Goal: Information Seeking & Learning: Learn about a topic

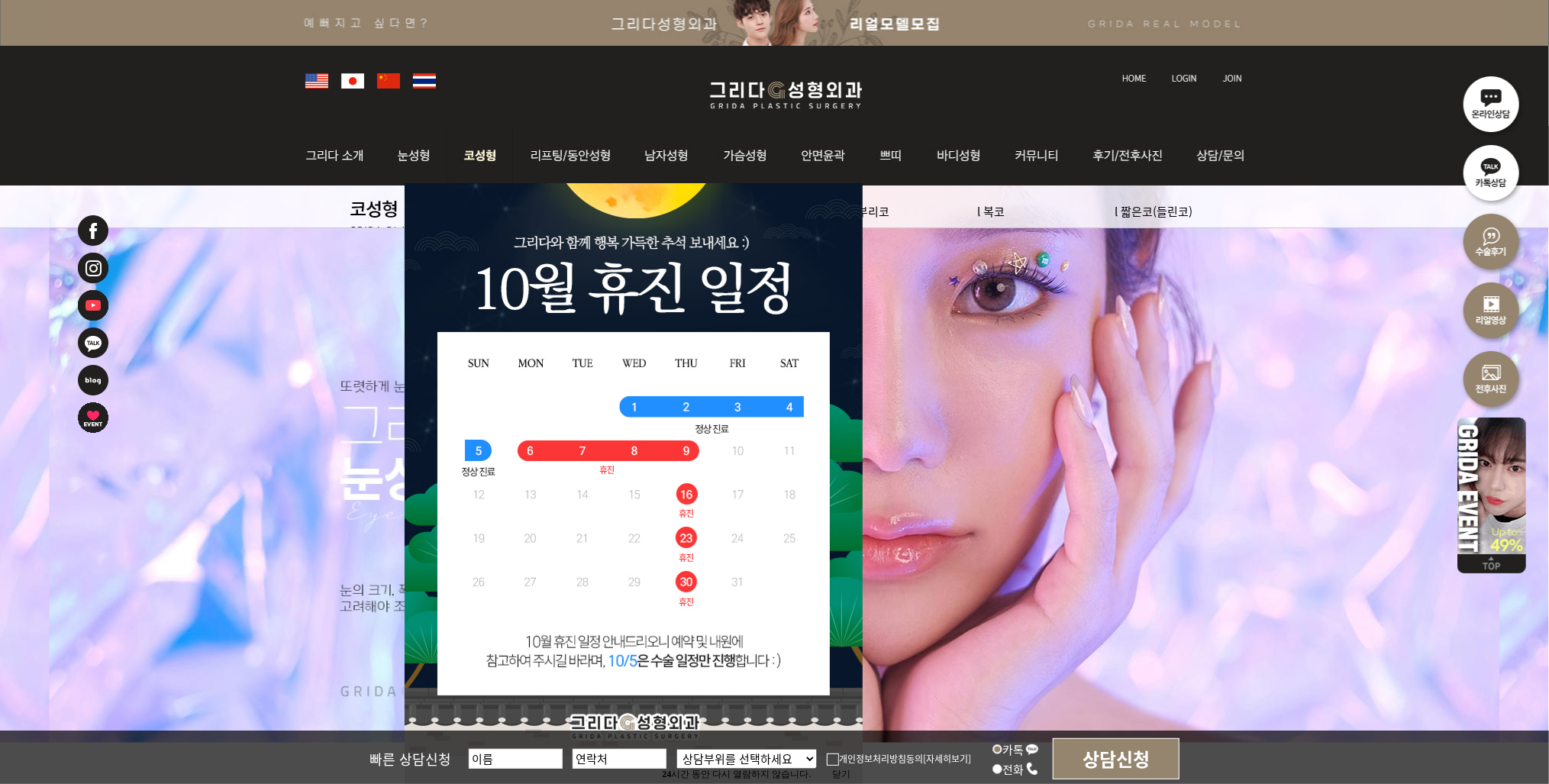
click at [488, 161] on img at bounding box center [480, 156] width 65 height 60
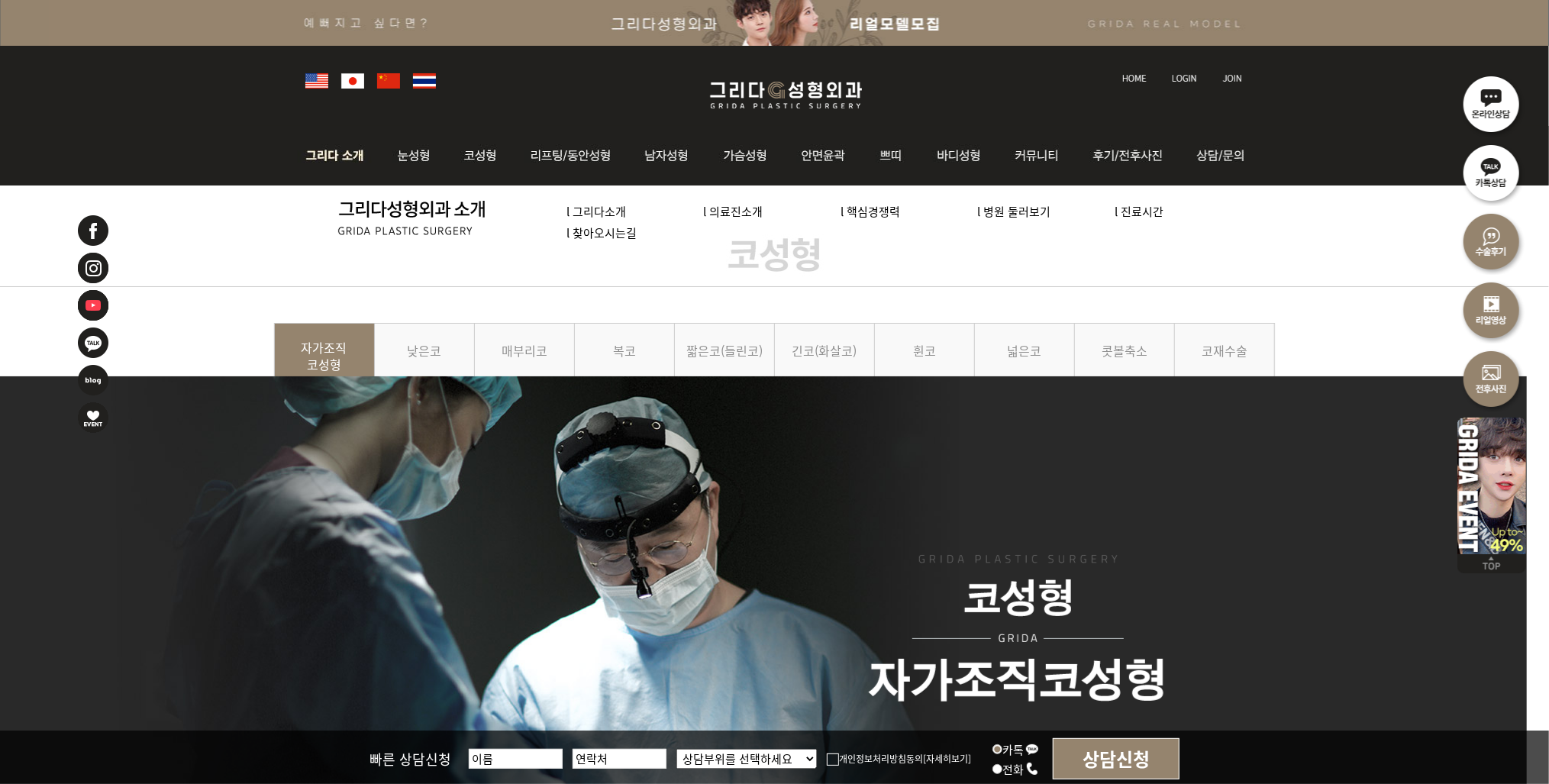
click at [747, 212] on link "l 의료진소개" at bounding box center [734, 211] width 60 height 16
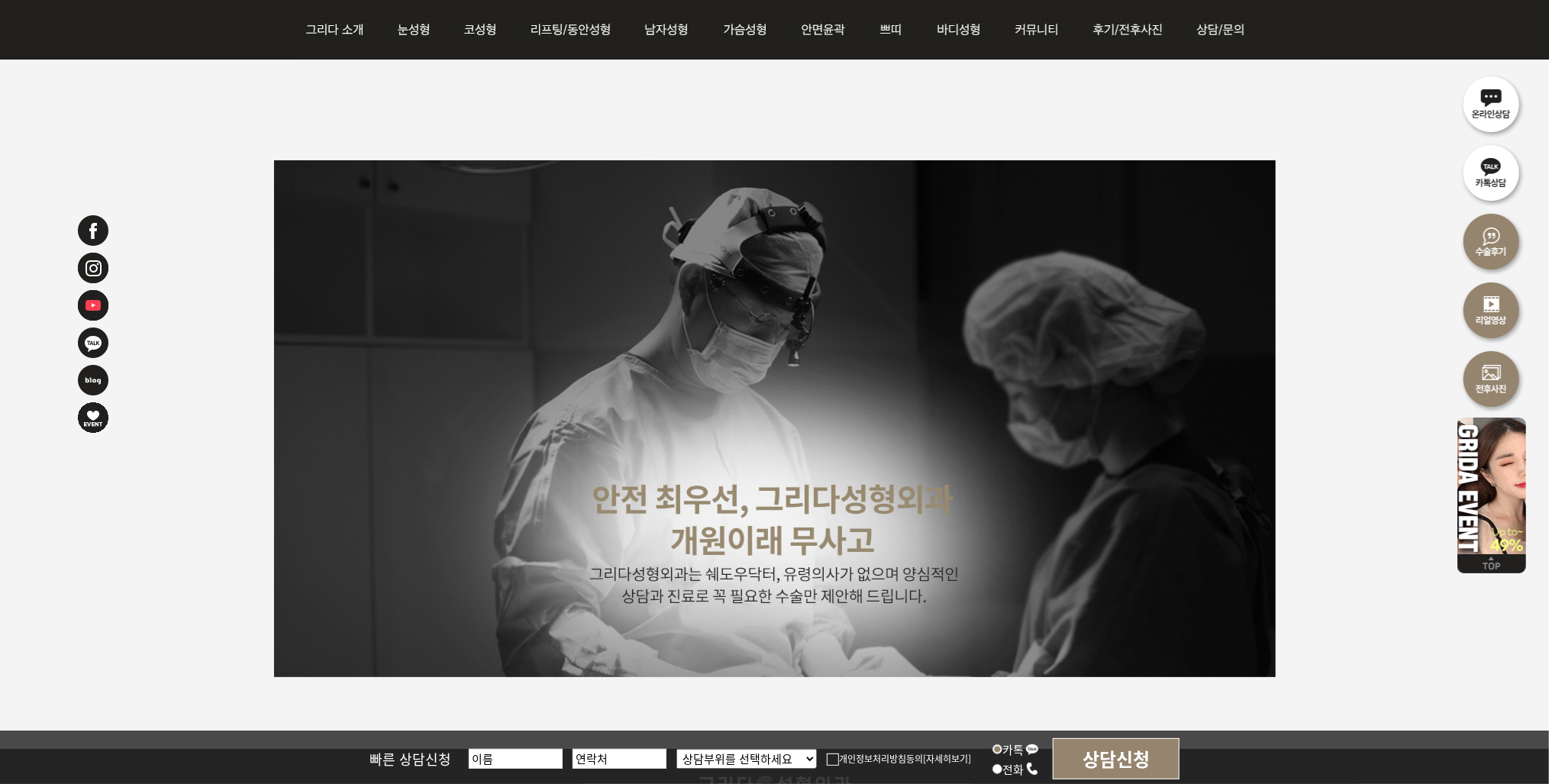
scroll to position [3663, 0]
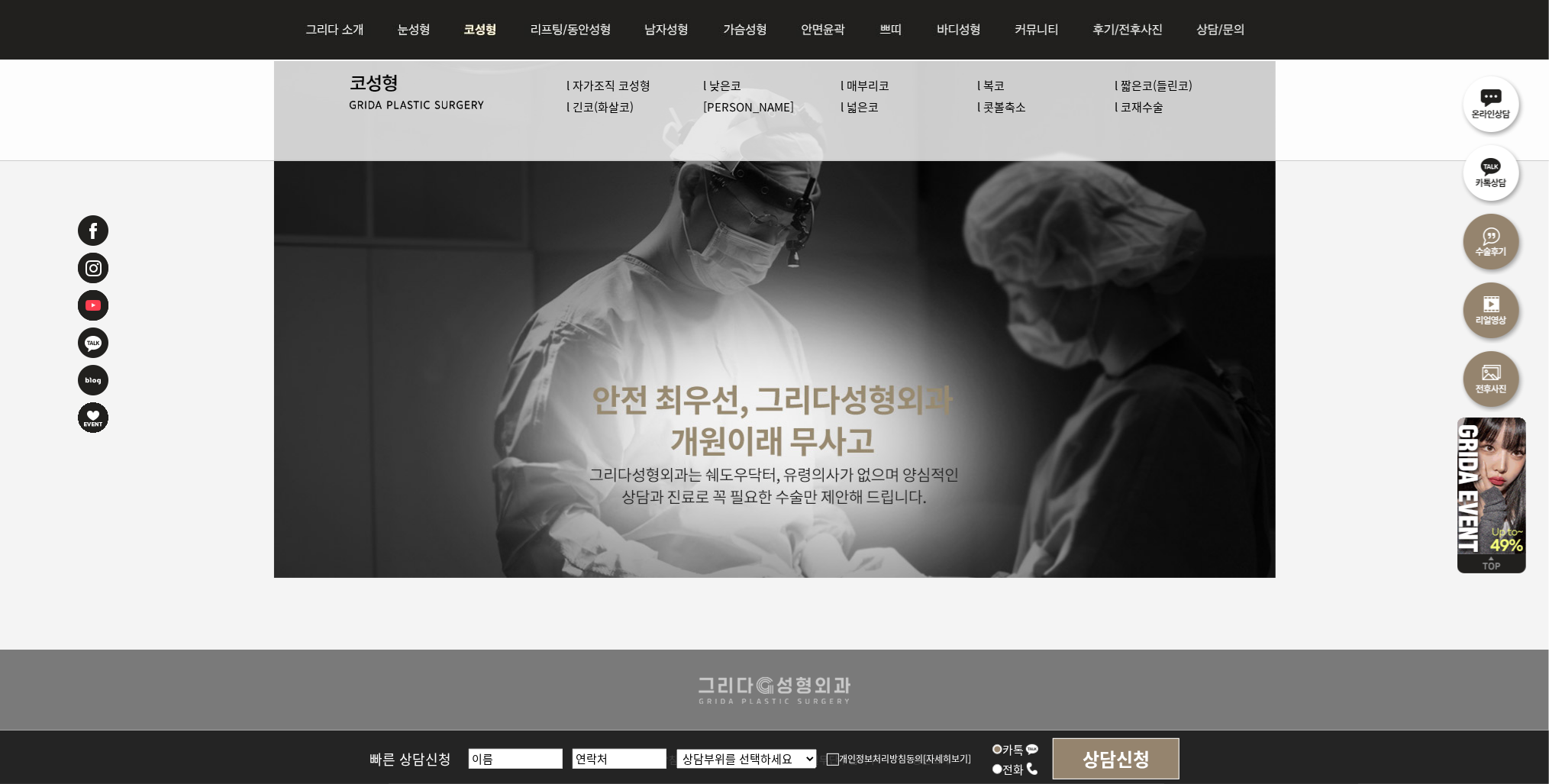
click at [1129, 105] on link "l 코재수술" at bounding box center [1139, 106] width 49 height 16
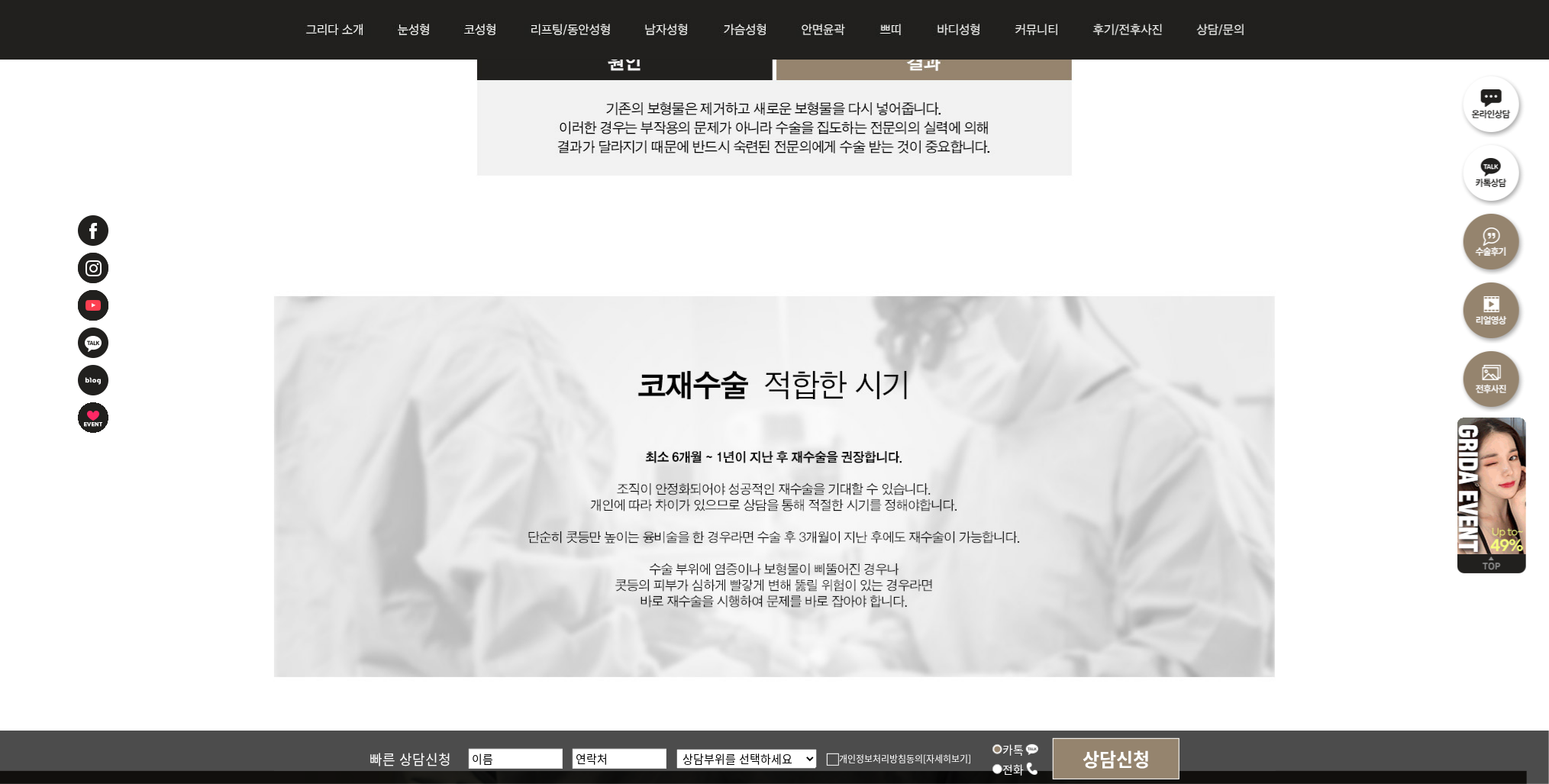
scroll to position [6226, 0]
